Goal: Task Accomplishment & Management: Use online tool/utility

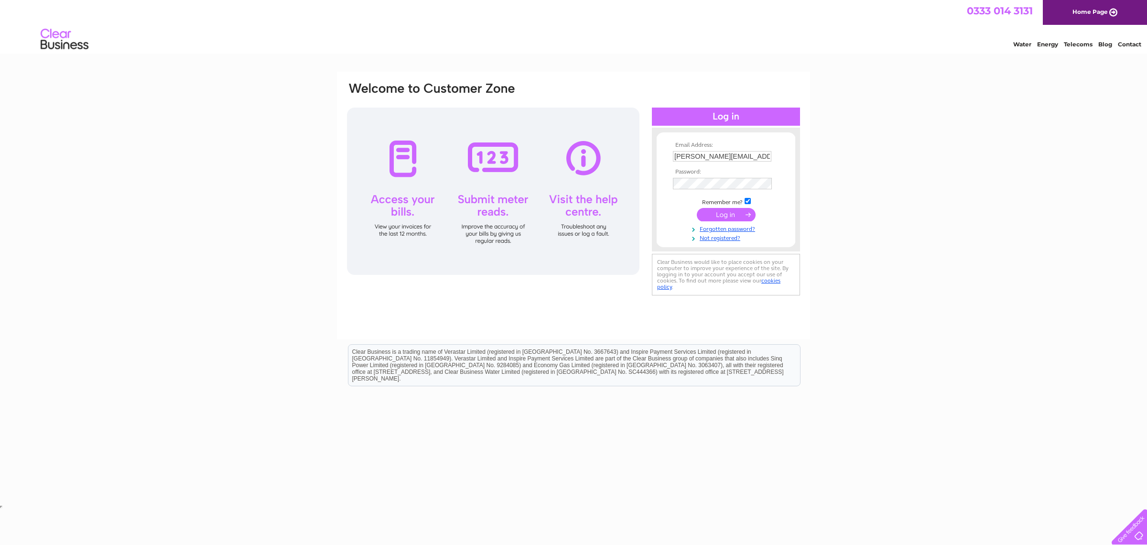
click at [731, 217] on input "submit" at bounding box center [726, 214] width 59 height 13
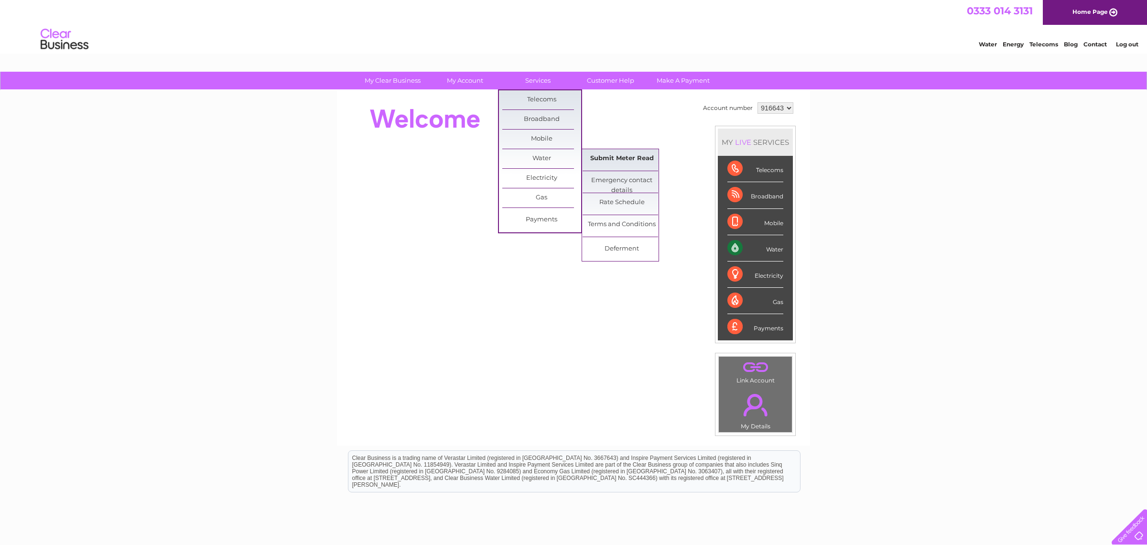
click at [617, 156] on link "Submit Meter Read" at bounding box center [622, 158] width 79 height 19
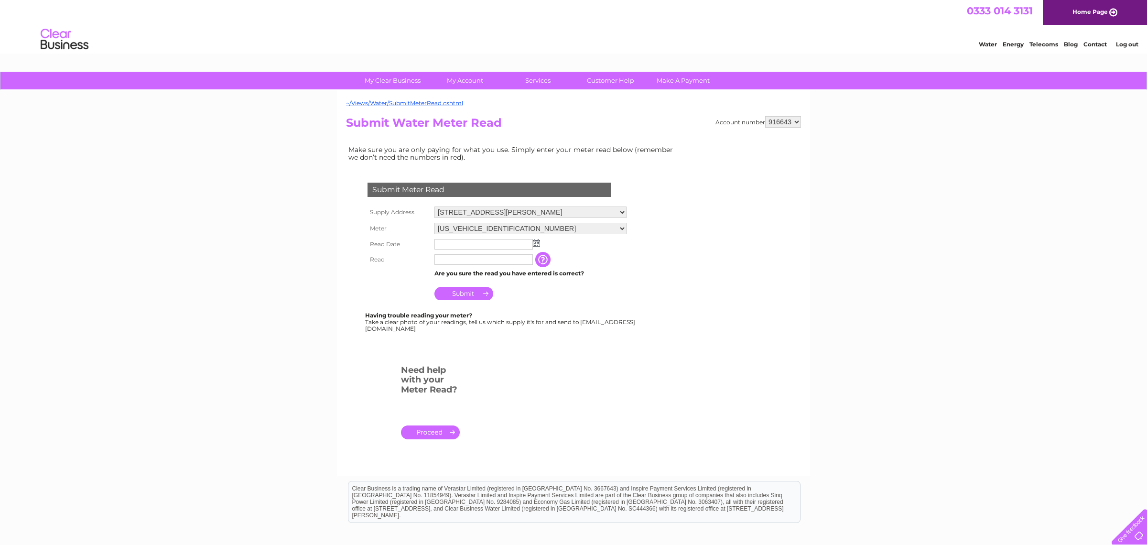
click at [537, 244] on img at bounding box center [536, 243] width 7 height 8
click at [491, 323] on link "27" at bounding box center [488, 328] width 15 height 10
type input "[DATE]"
click at [457, 264] on input "text" at bounding box center [484, 259] width 99 height 11
type input "00062"
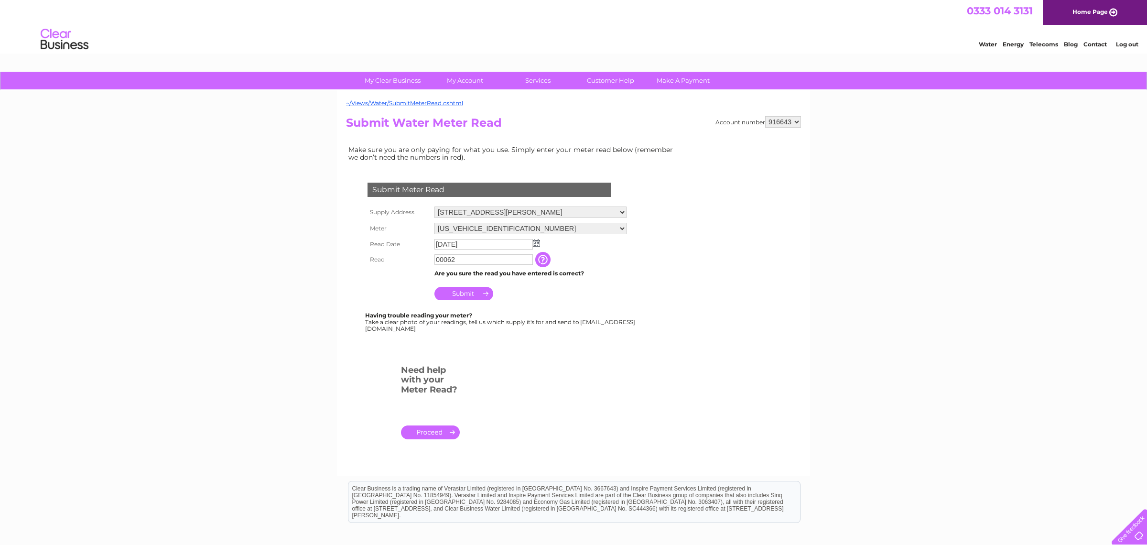
click at [473, 295] on input "Submit" at bounding box center [464, 293] width 59 height 13
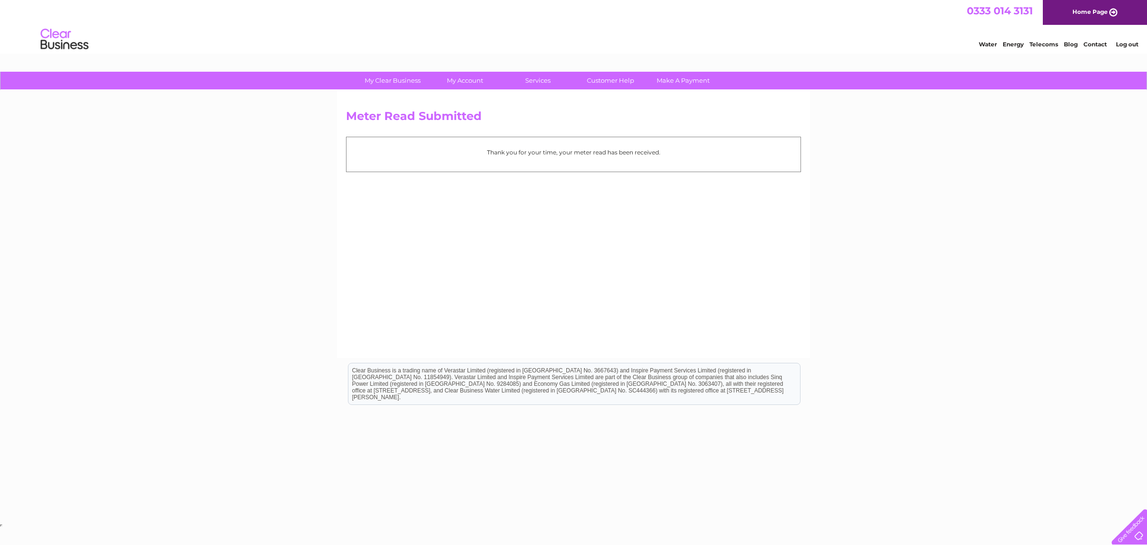
click at [1124, 44] on link "Log out" at bounding box center [1127, 44] width 22 height 7
